Goal: Task Accomplishment & Management: Manage account settings

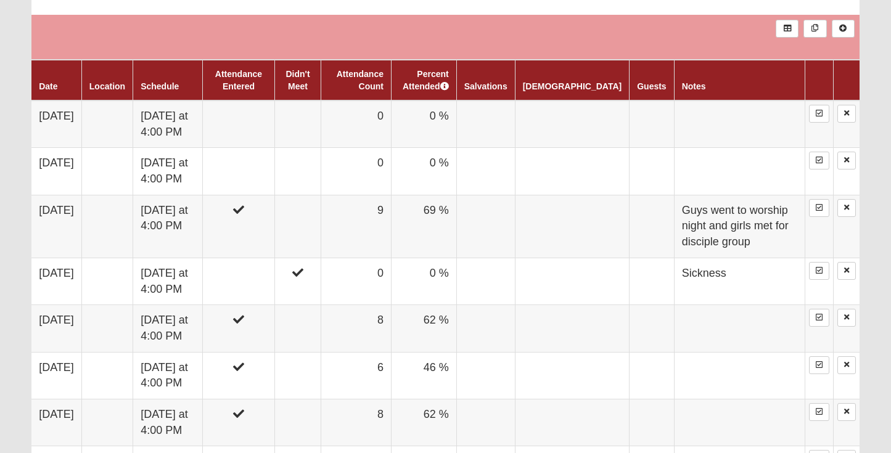
scroll to position [691, 0]
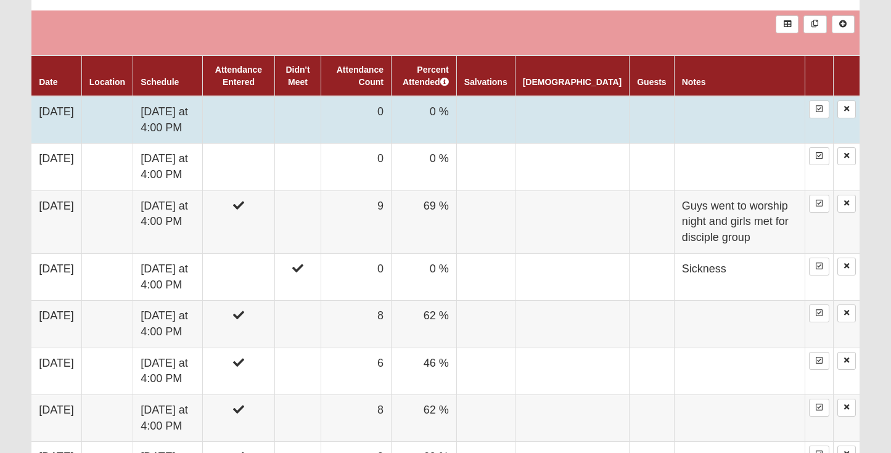
click at [321, 128] on td at bounding box center [298, 119] width 46 height 47
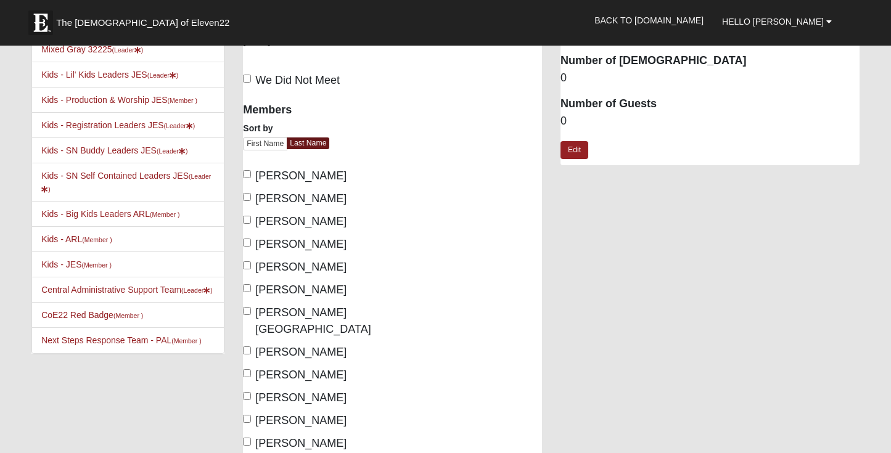
scroll to position [150, 0]
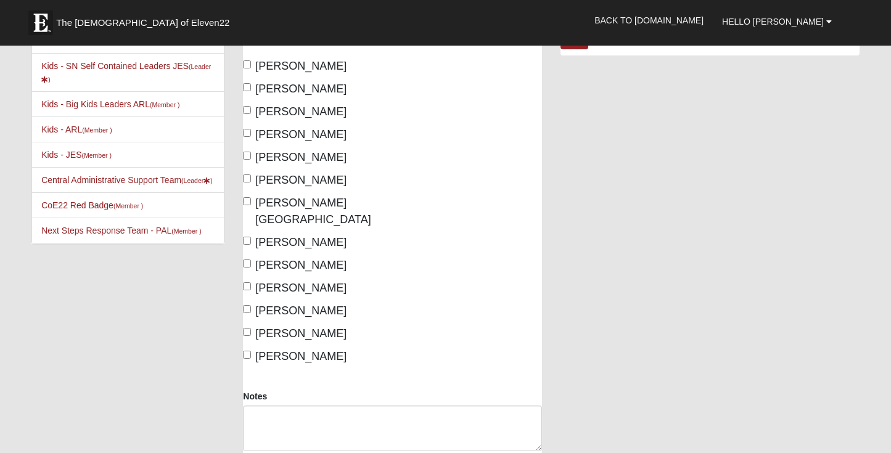
click at [299, 113] on span "[PERSON_NAME]" at bounding box center [300, 111] width 91 height 12
click at [251, 113] on input "[PERSON_NAME]" at bounding box center [247, 110] width 8 height 8
checkbox input "true"
click at [299, 137] on span "[PERSON_NAME]" at bounding box center [300, 134] width 91 height 12
click at [251, 137] on input "[PERSON_NAME]" at bounding box center [247, 133] width 8 height 8
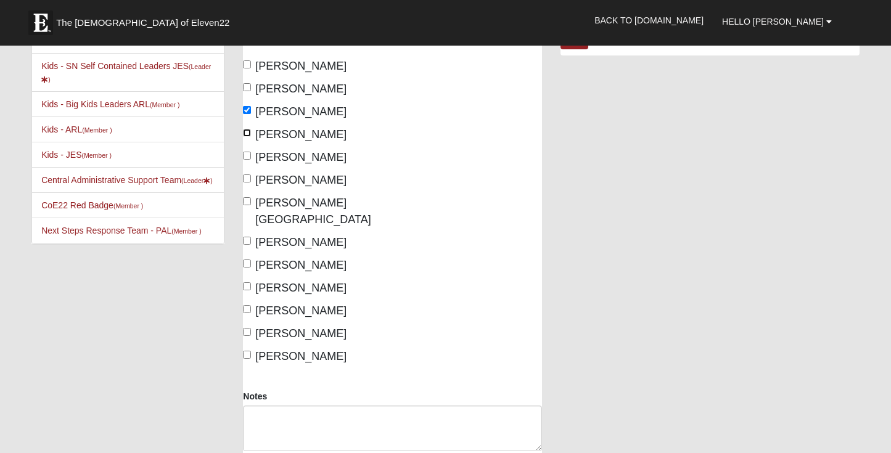
checkbox input "true"
click at [297, 207] on span "Moore, Savannah" at bounding box center [312, 211] width 115 height 29
click at [251, 205] on input "Moore, Savannah" at bounding box center [247, 201] width 8 height 8
click at [297, 207] on span "Moore, Savannah" at bounding box center [312, 211] width 115 height 29
click at [251, 205] on input "Moore, Savannah" at bounding box center [247, 201] width 8 height 8
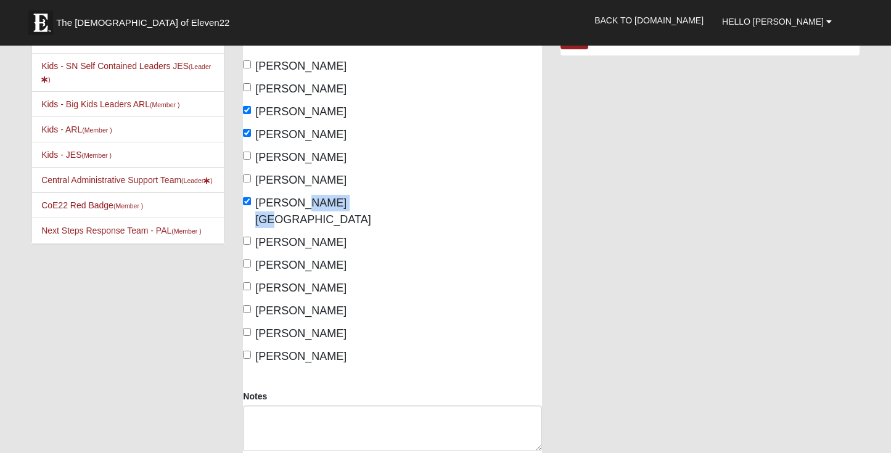
checkbox input "false"
click at [297, 236] on span "Shamet, Cody" at bounding box center [300, 242] width 91 height 12
click at [251, 237] on input "Shamet, Cody" at bounding box center [247, 241] width 8 height 8
checkbox input "true"
click at [297, 259] on span "Shamet, Ryan" at bounding box center [300, 265] width 91 height 12
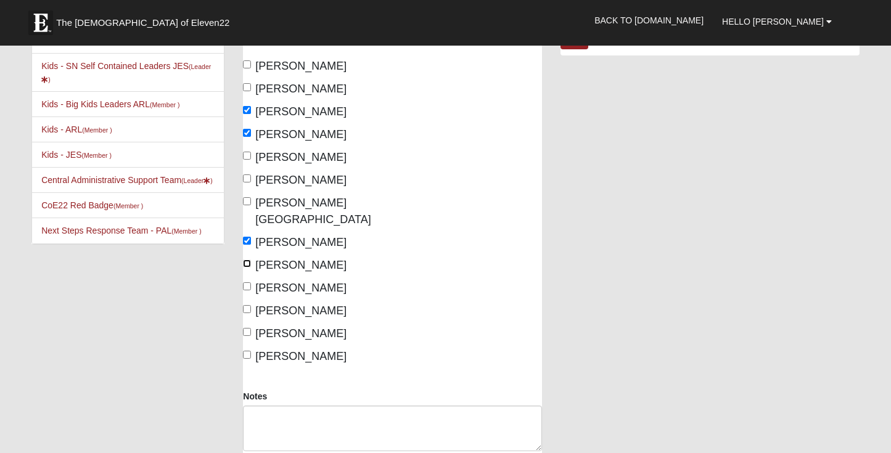
click at [251, 260] on input "Shamet, Ryan" at bounding box center [247, 264] width 8 height 8
checkbox input "true"
click at [297, 282] on span "Sykes, Benjamin" at bounding box center [300, 288] width 91 height 12
click at [251, 282] on input "Sykes, Benjamin" at bounding box center [247, 286] width 8 height 8
checkbox input "true"
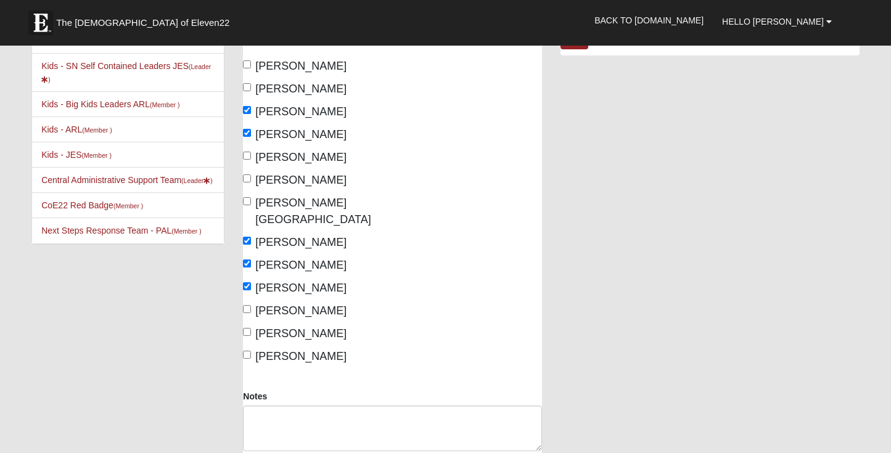
click at [297, 305] on span "Sykes, Rachel" at bounding box center [300, 311] width 91 height 12
click at [251, 305] on input "Sykes, Rachel" at bounding box center [247, 309] width 8 height 8
checkbox input "true"
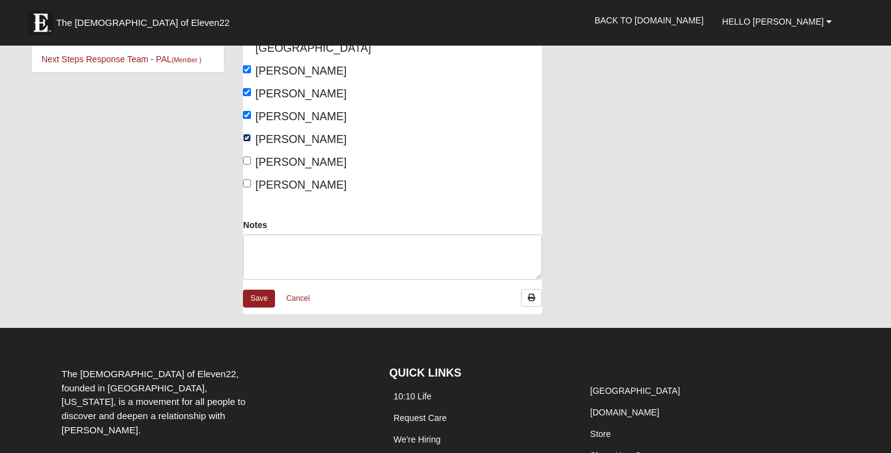
scroll to position [395, 0]
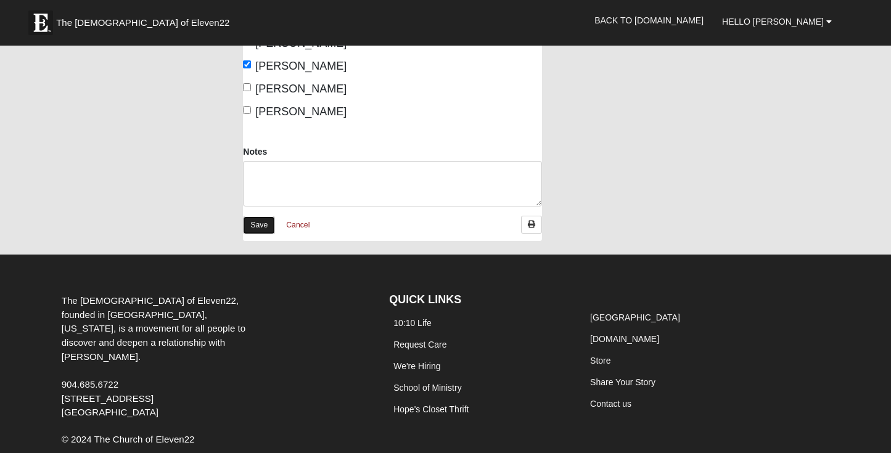
click at [255, 216] on link "Save" at bounding box center [259, 225] width 32 height 18
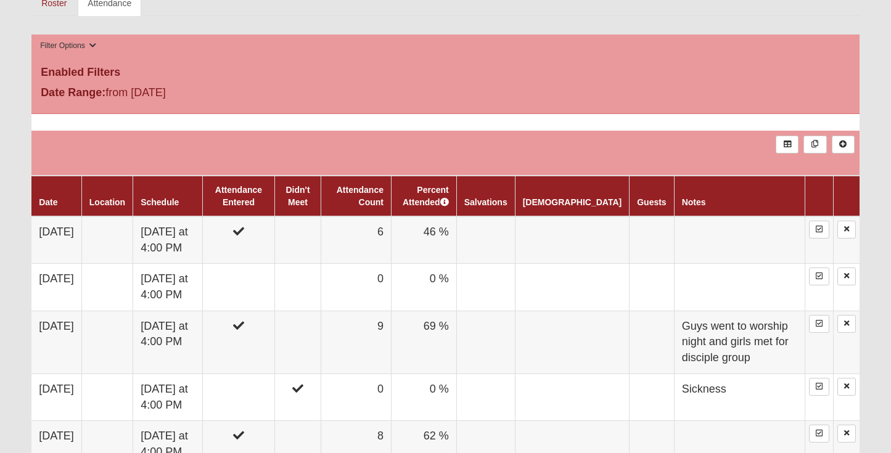
scroll to position [535, 0]
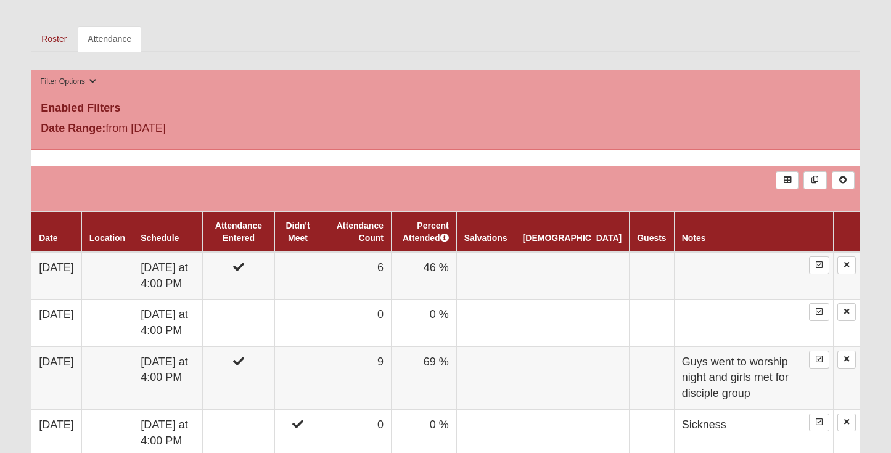
click at [235, 200] on td at bounding box center [445, 188] width 828 height 45
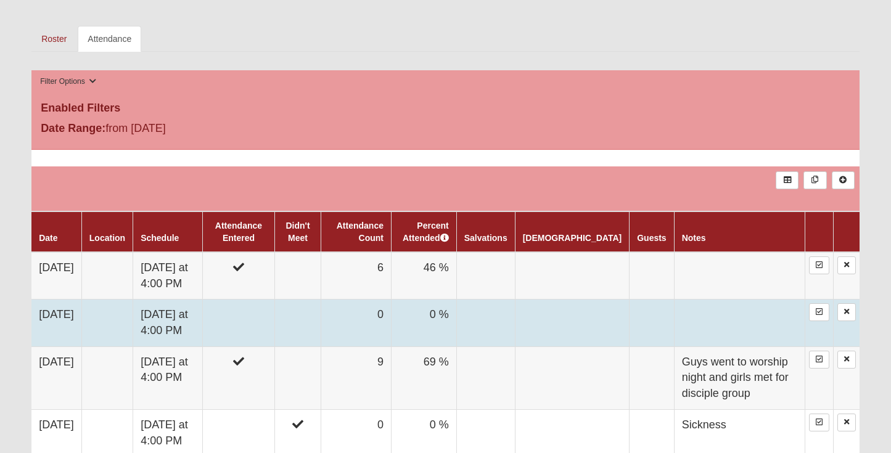
click at [246, 321] on td at bounding box center [238, 323] width 73 height 47
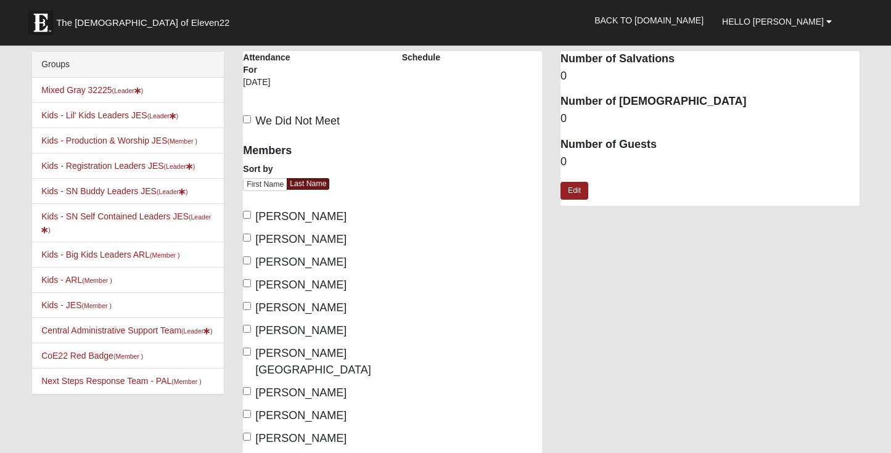
click at [281, 128] on label "We Did Not Meet" at bounding box center [291, 121] width 97 height 17
click at [251, 123] on input "We Did Not Meet" at bounding box center [247, 119] width 8 height 8
checkbox input "true"
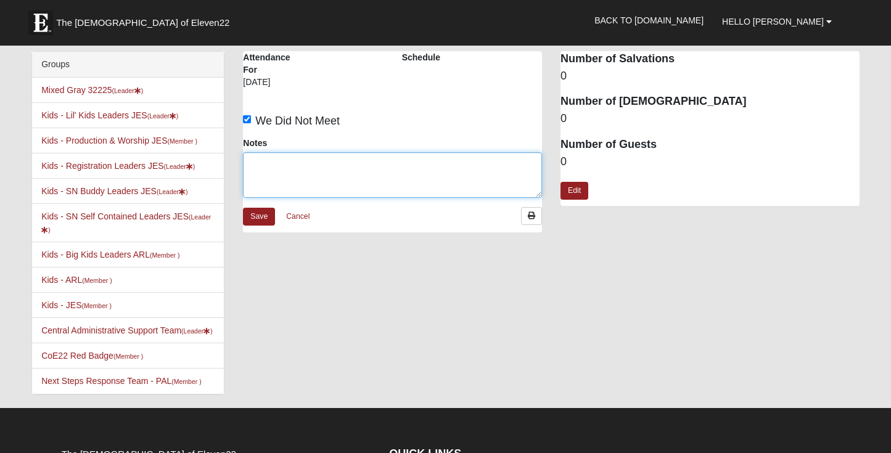
click at [281, 168] on textarea "Notes" at bounding box center [392, 175] width 299 height 46
type textarea "w"
type textarea "everyone sick"
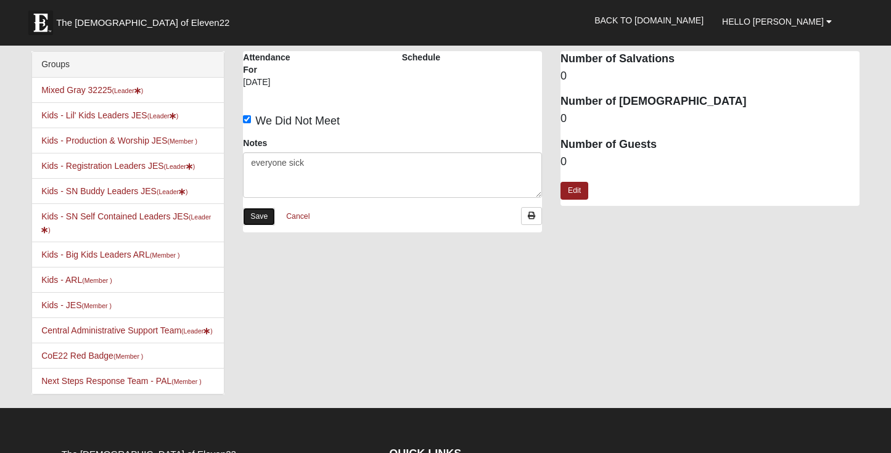
click at [256, 214] on link "Save" at bounding box center [259, 217] width 32 height 18
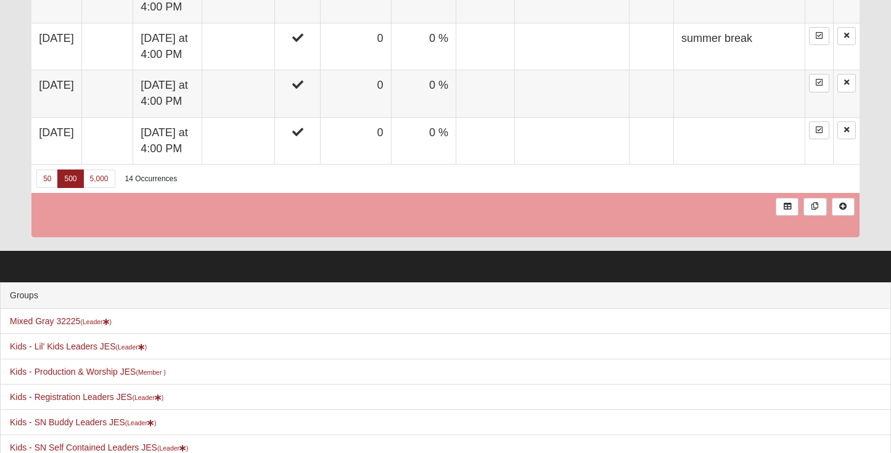
scroll to position [1470, 0]
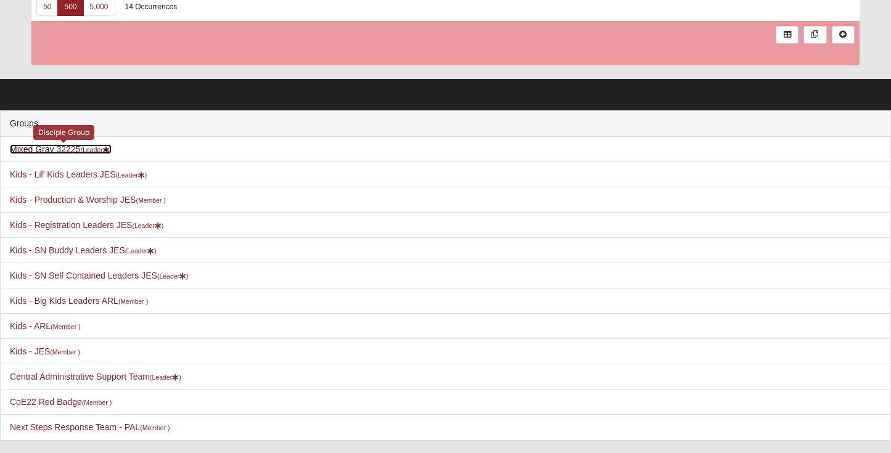
click at [60, 153] on link "Mixed Gray 32225 (Leader )" at bounding box center [61, 149] width 102 height 10
